Goal: Transaction & Acquisition: Purchase product/service

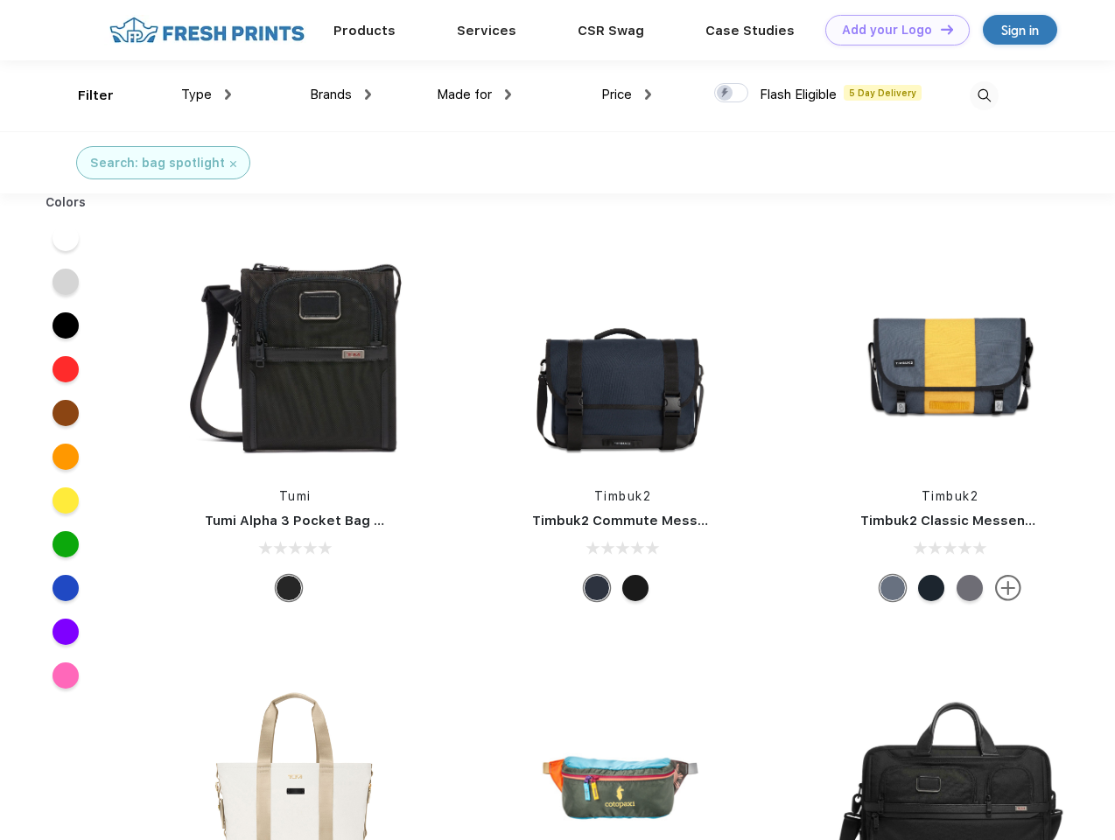
scroll to position [1, 0]
click at [891, 30] on link "Add your Logo Design Tool" at bounding box center [897, 30] width 144 height 31
click at [0, 0] on div "Design Tool" at bounding box center [0, 0] width 0 height 0
click at [939, 29] on link "Add your Logo Design Tool" at bounding box center [897, 30] width 144 height 31
click at [84, 95] on div "Filter" at bounding box center [96, 96] width 36 height 20
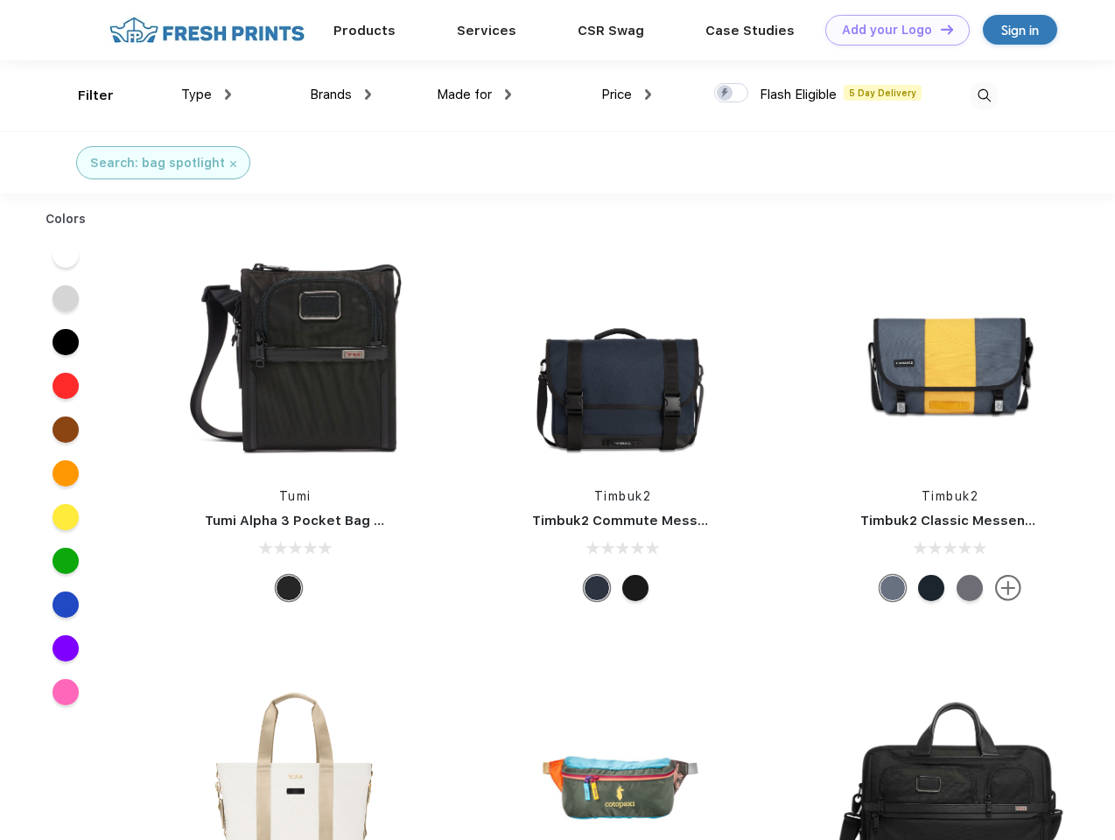
click at [207, 95] on span "Type" at bounding box center [196, 95] width 31 height 16
click at [340, 95] on span "Brands" at bounding box center [331, 95] width 42 height 16
click at [474, 95] on span "Made for" at bounding box center [464, 95] width 55 height 16
click at [627, 95] on span "Price" at bounding box center [616, 95] width 31 height 16
click at [732, 94] on div at bounding box center [731, 92] width 34 height 19
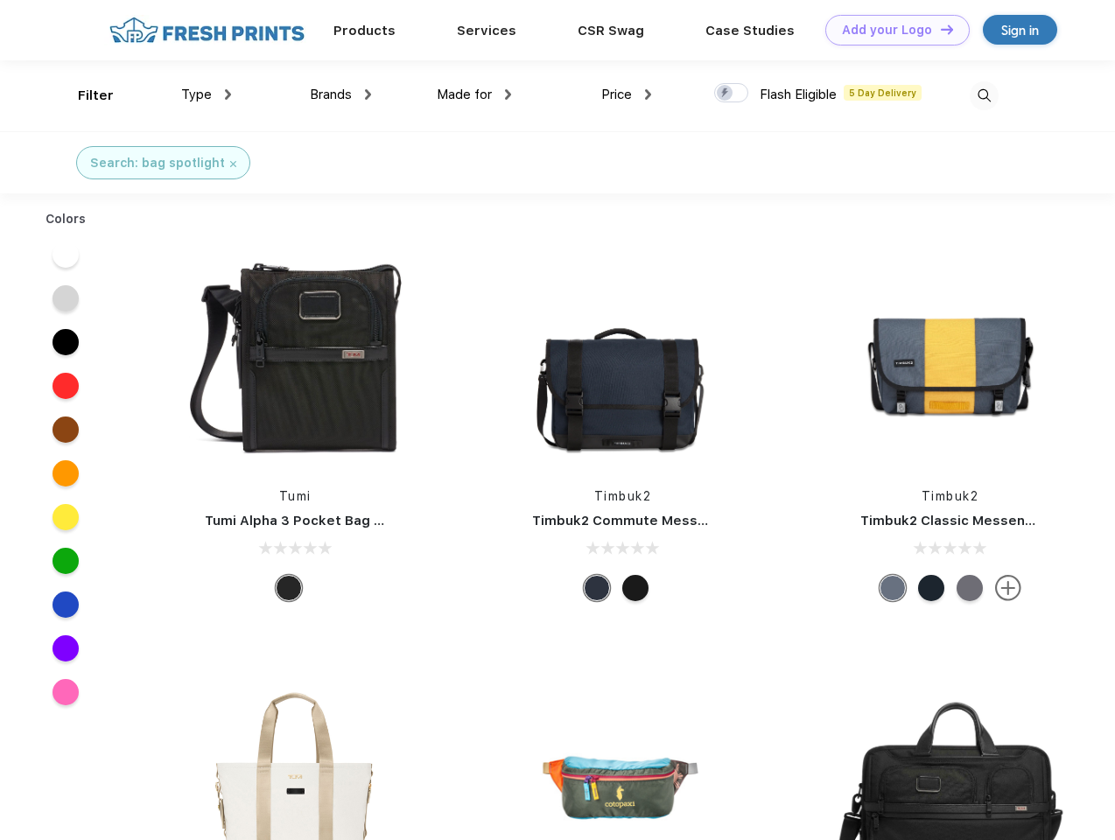
click at [725, 94] on input "checkbox" at bounding box center [719, 87] width 11 height 11
click at [984, 95] on img at bounding box center [984, 95] width 29 height 29
